Goal: Information Seeking & Learning: Understand process/instructions

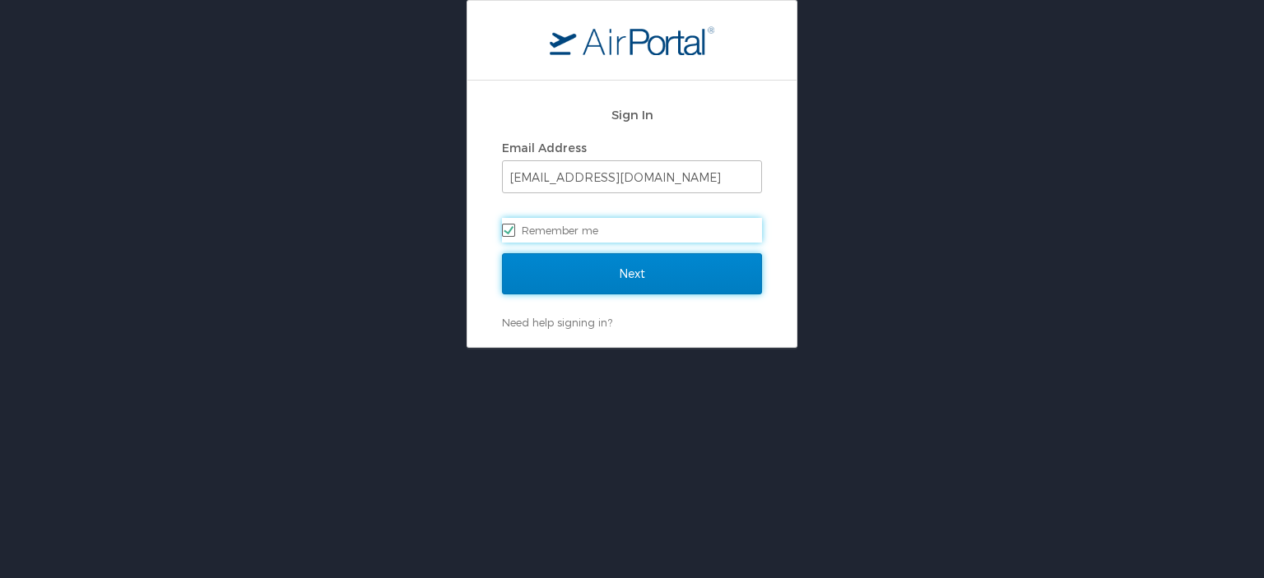
click at [629, 278] on input "Next" at bounding box center [632, 273] width 260 height 41
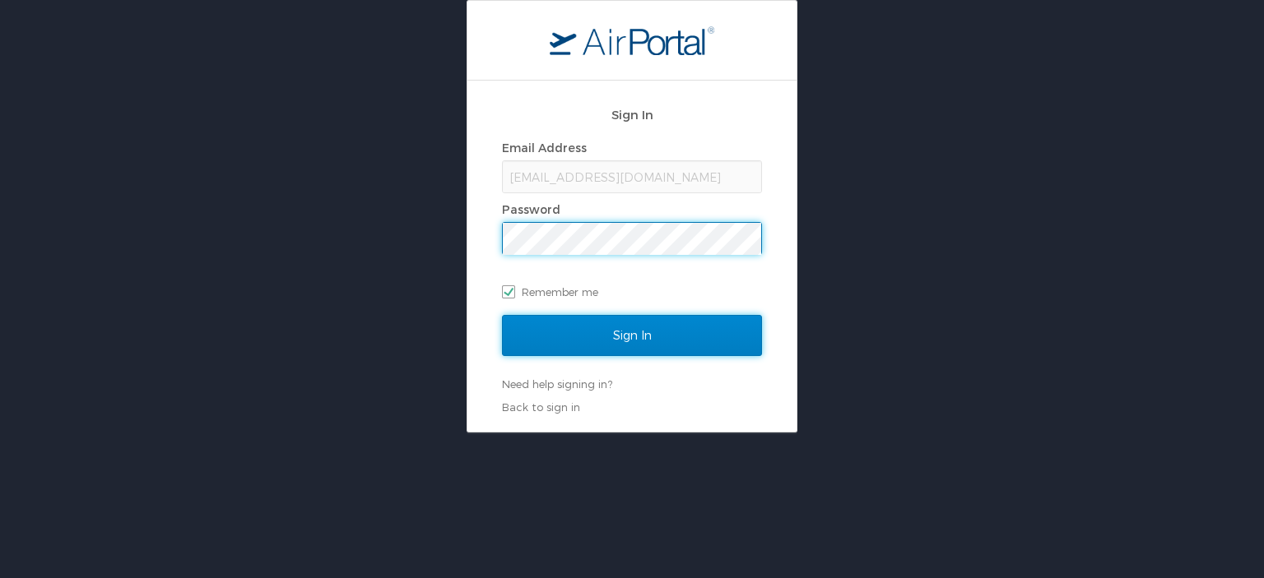
click at [606, 323] on input "Sign In" at bounding box center [632, 335] width 260 height 41
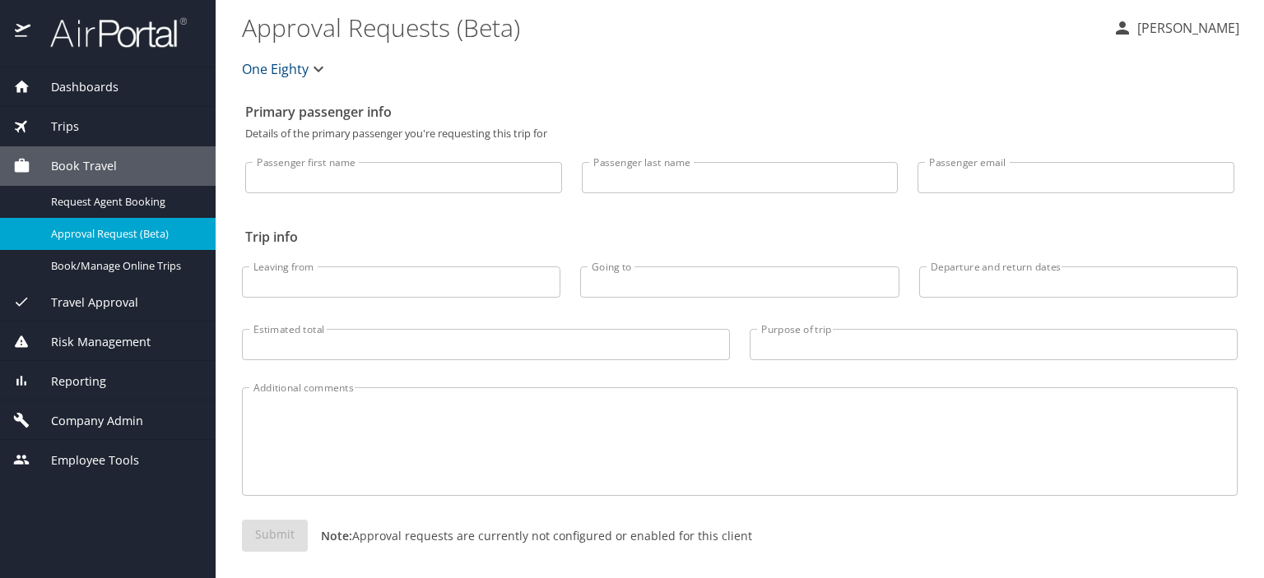
click at [60, 457] on span "Employee Tools" at bounding box center [84, 461] width 109 height 18
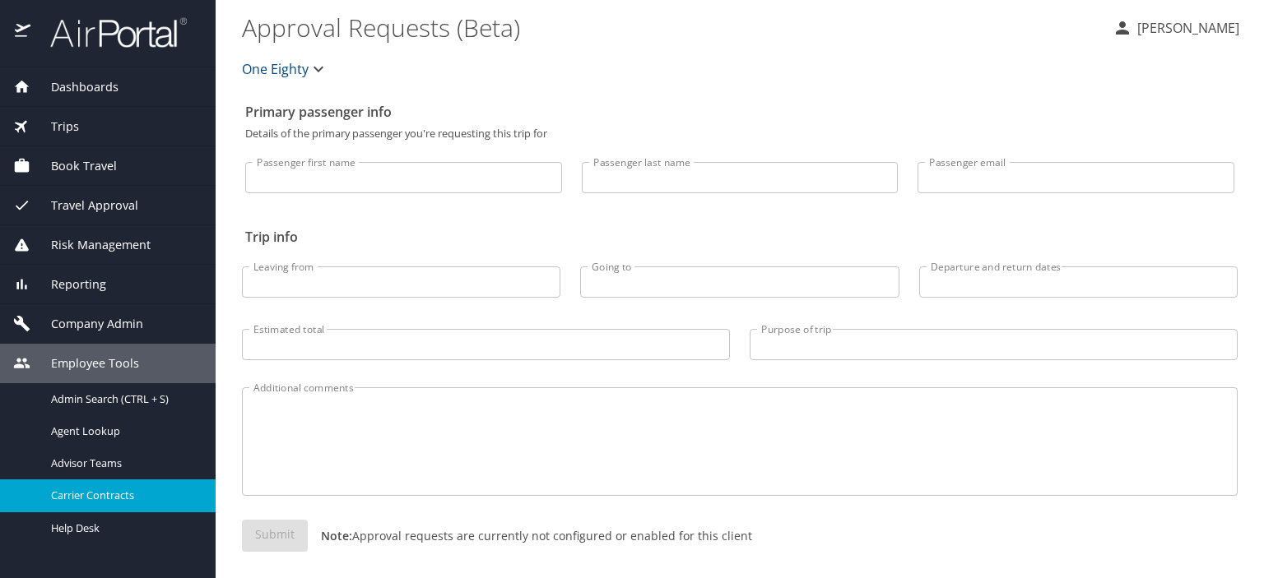
click at [99, 492] on span "Carrier Contracts" at bounding box center [123, 496] width 145 height 16
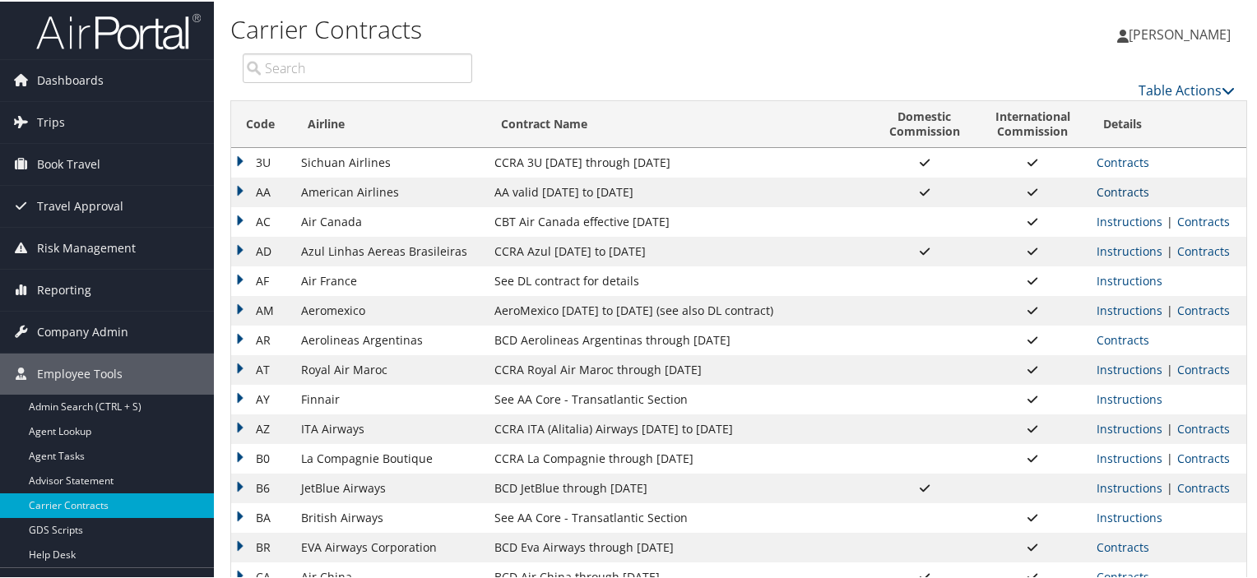
click at [1120, 190] on link "Contracts" at bounding box center [1123, 191] width 53 height 16
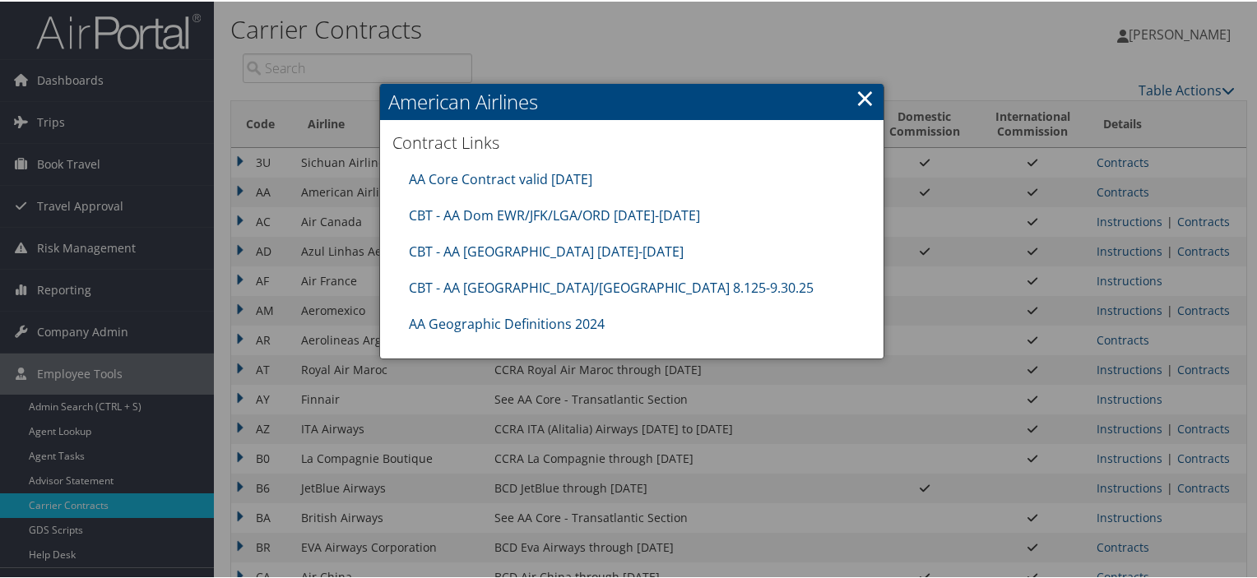
click at [865, 93] on link "×" at bounding box center [865, 96] width 19 height 33
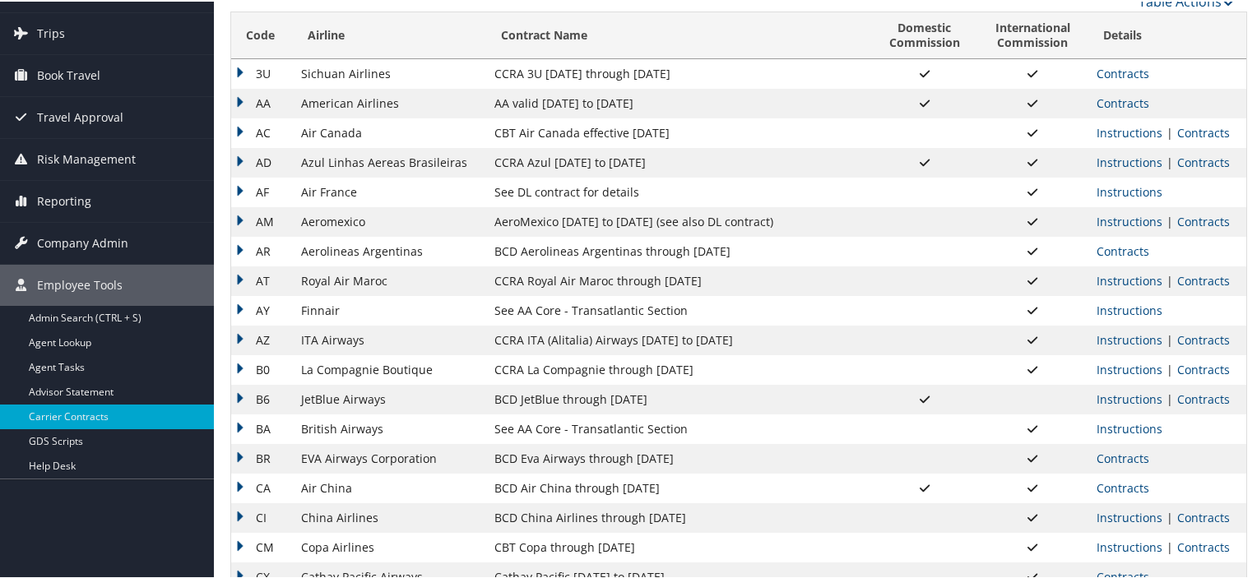
scroll to position [165, 0]
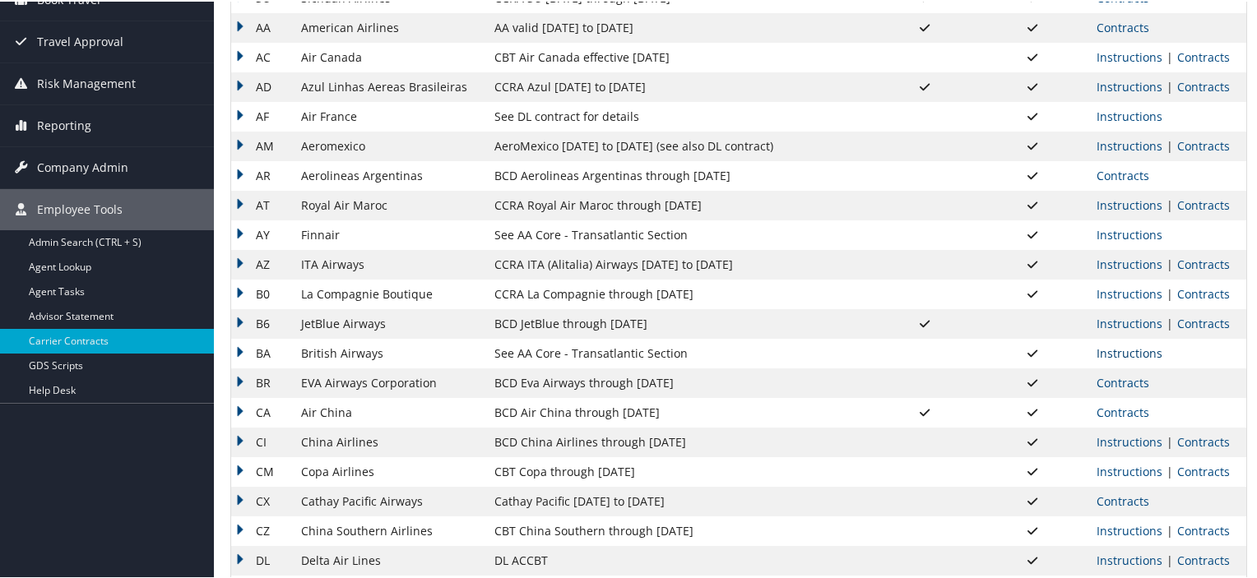
click at [1109, 349] on link "Instructions" at bounding box center [1130, 352] width 66 height 16
